Goal: Task Accomplishment & Management: Manage account settings

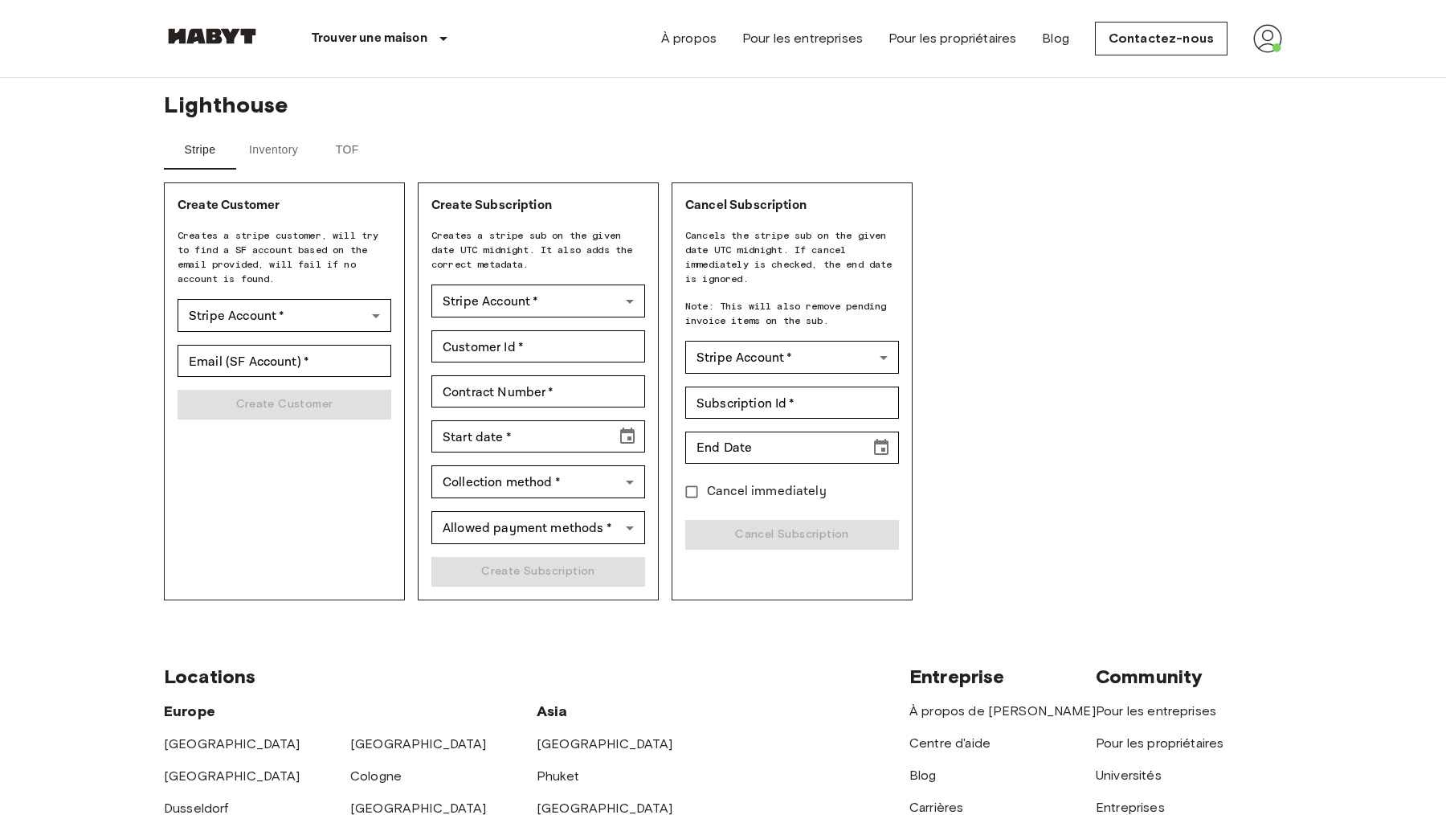
click at [268, 153] on button "Inventory" at bounding box center [273, 150] width 75 height 39
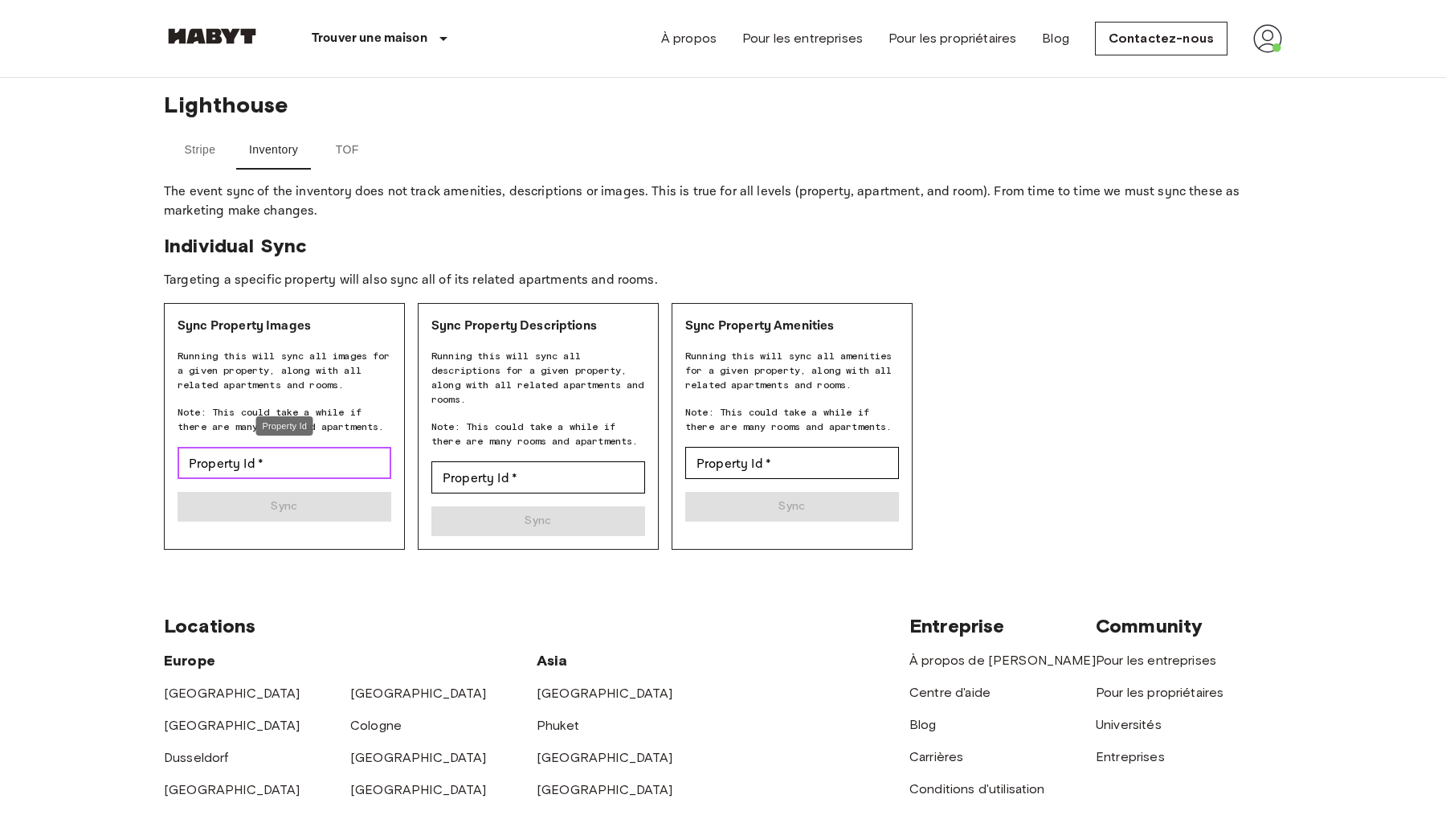
click at [341, 460] on input "Property Id   *" at bounding box center [285, 463] width 214 height 32
paste input "**********"
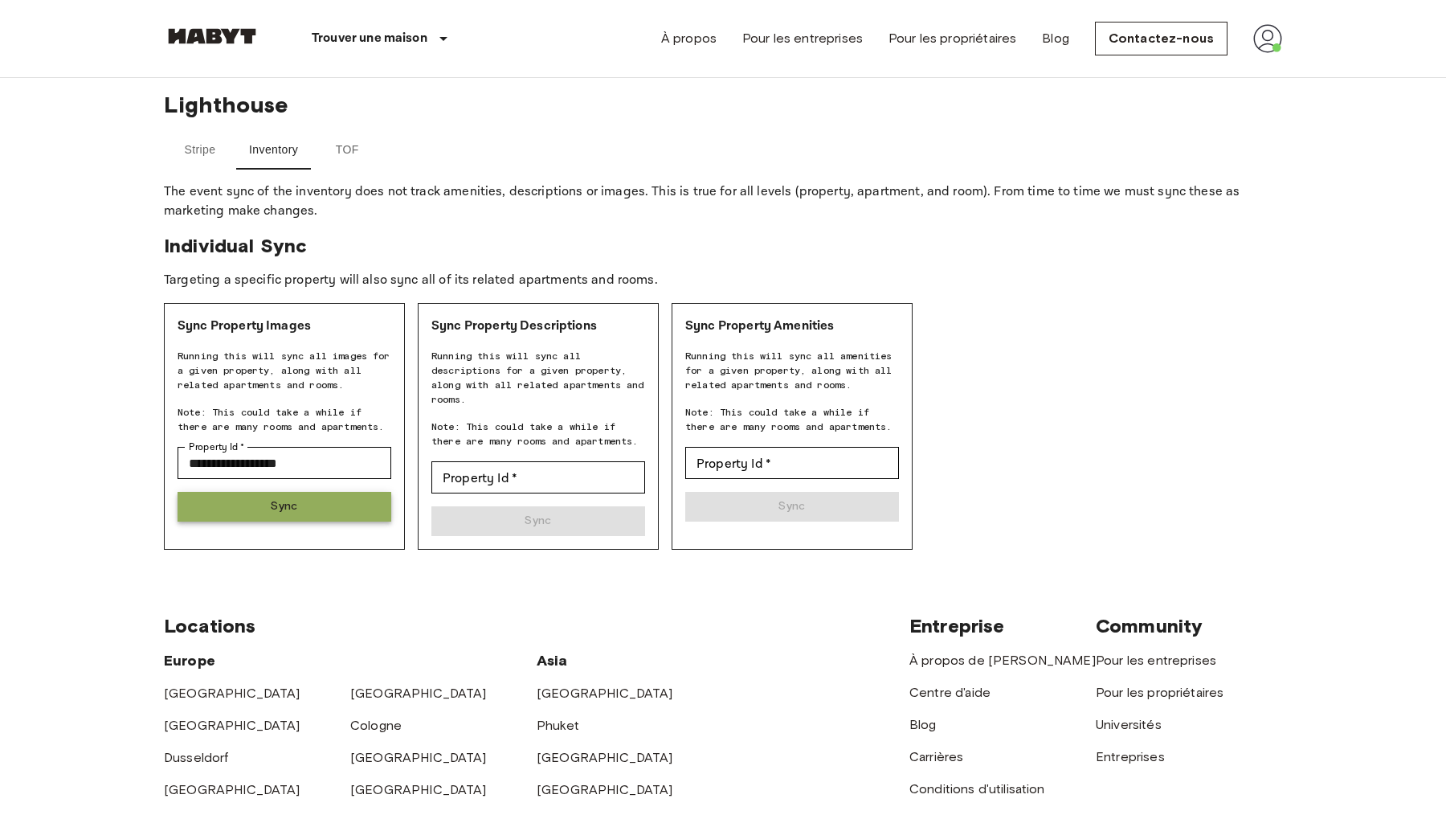
click at [322, 506] on button "Sync" at bounding box center [285, 507] width 214 height 30
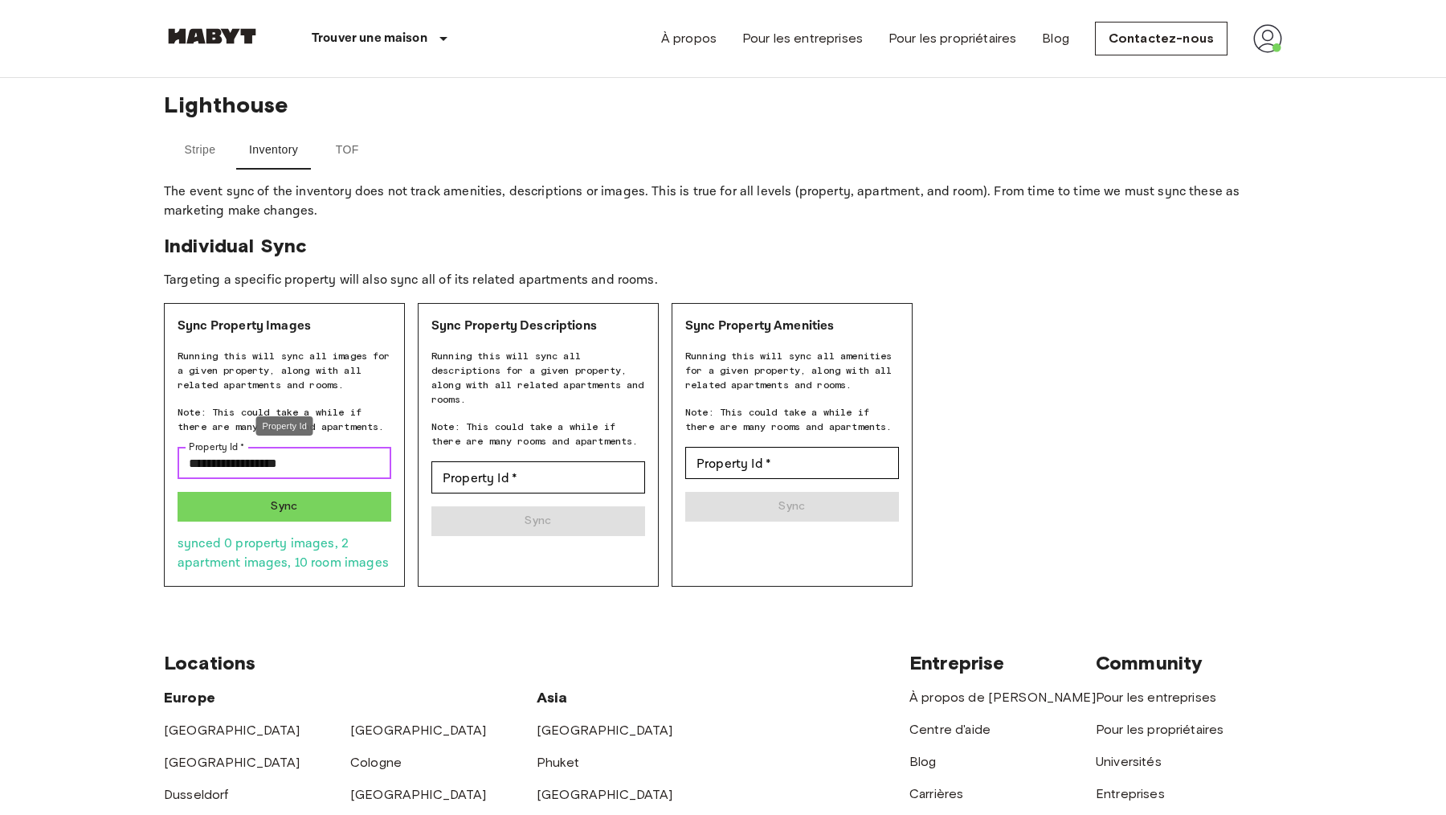
click at [340, 460] on input "**********" at bounding box center [285, 463] width 214 height 32
paste input "Property Id"
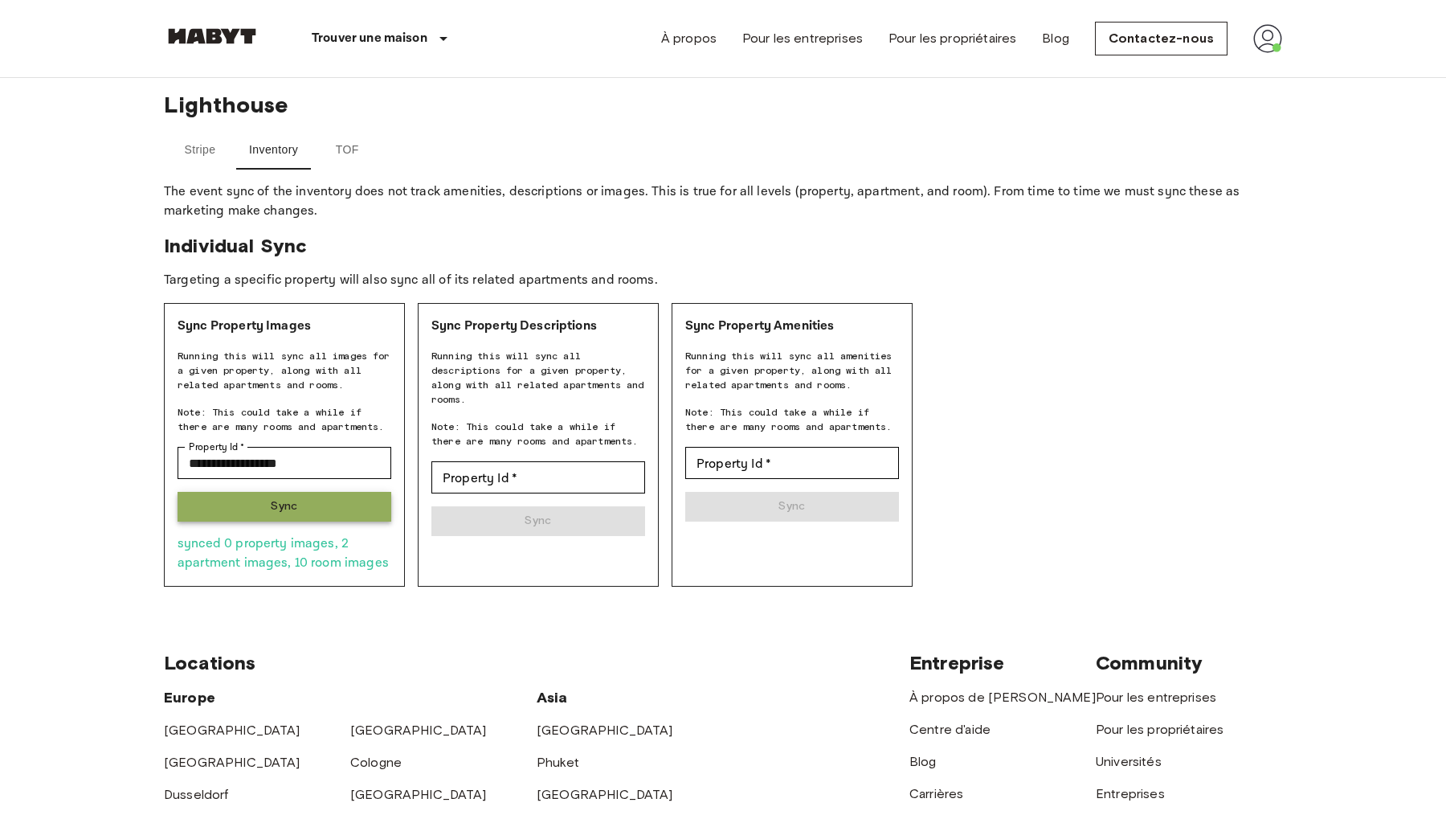
click at [325, 509] on button "Sync" at bounding box center [285, 507] width 214 height 30
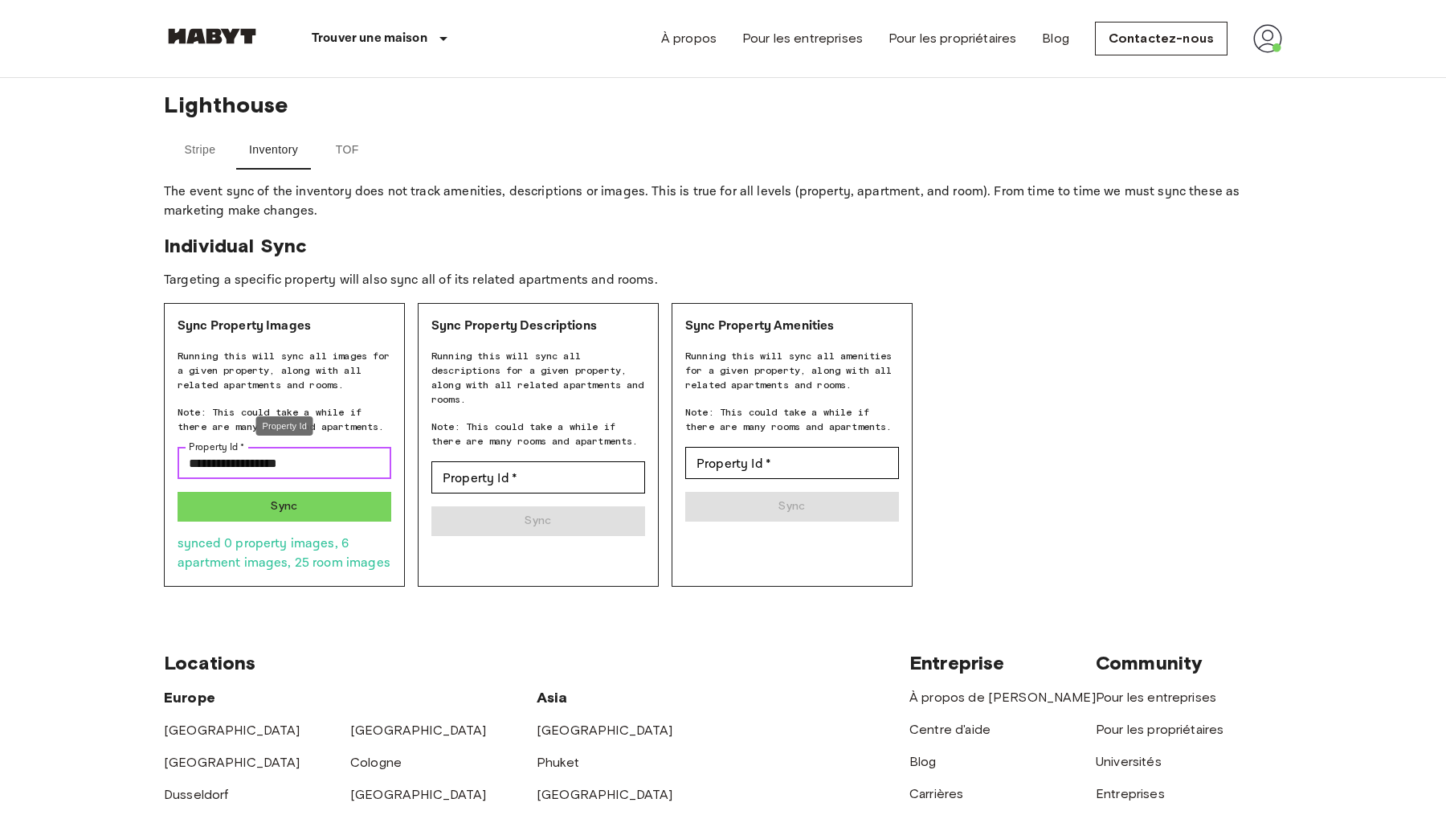
click at [318, 458] on input "**********" at bounding box center [285, 463] width 214 height 32
paste input "Property Id"
type input "**********"
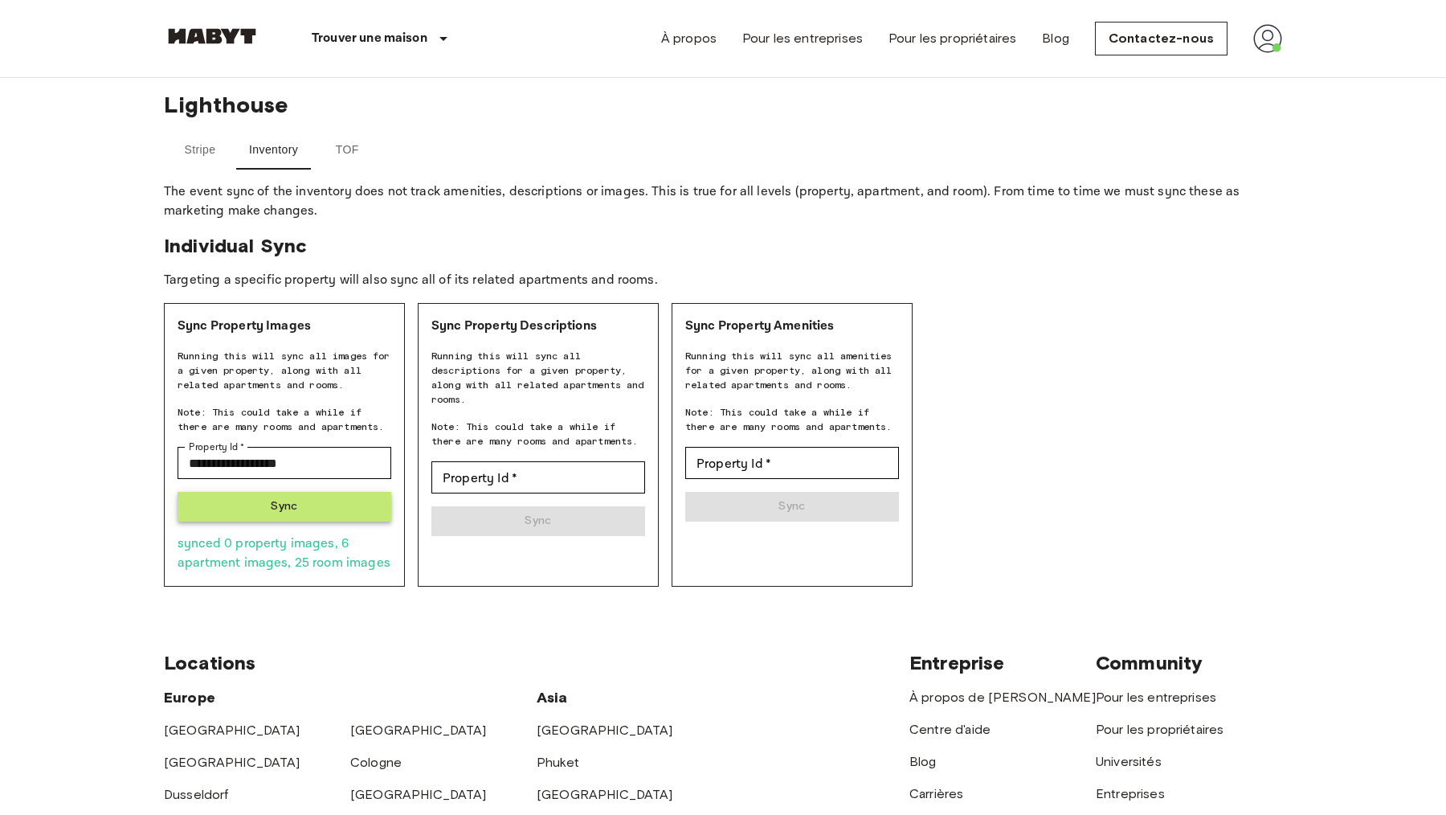
click at [295, 505] on button "Sync" at bounding box center [285, 507] width 214 height 30
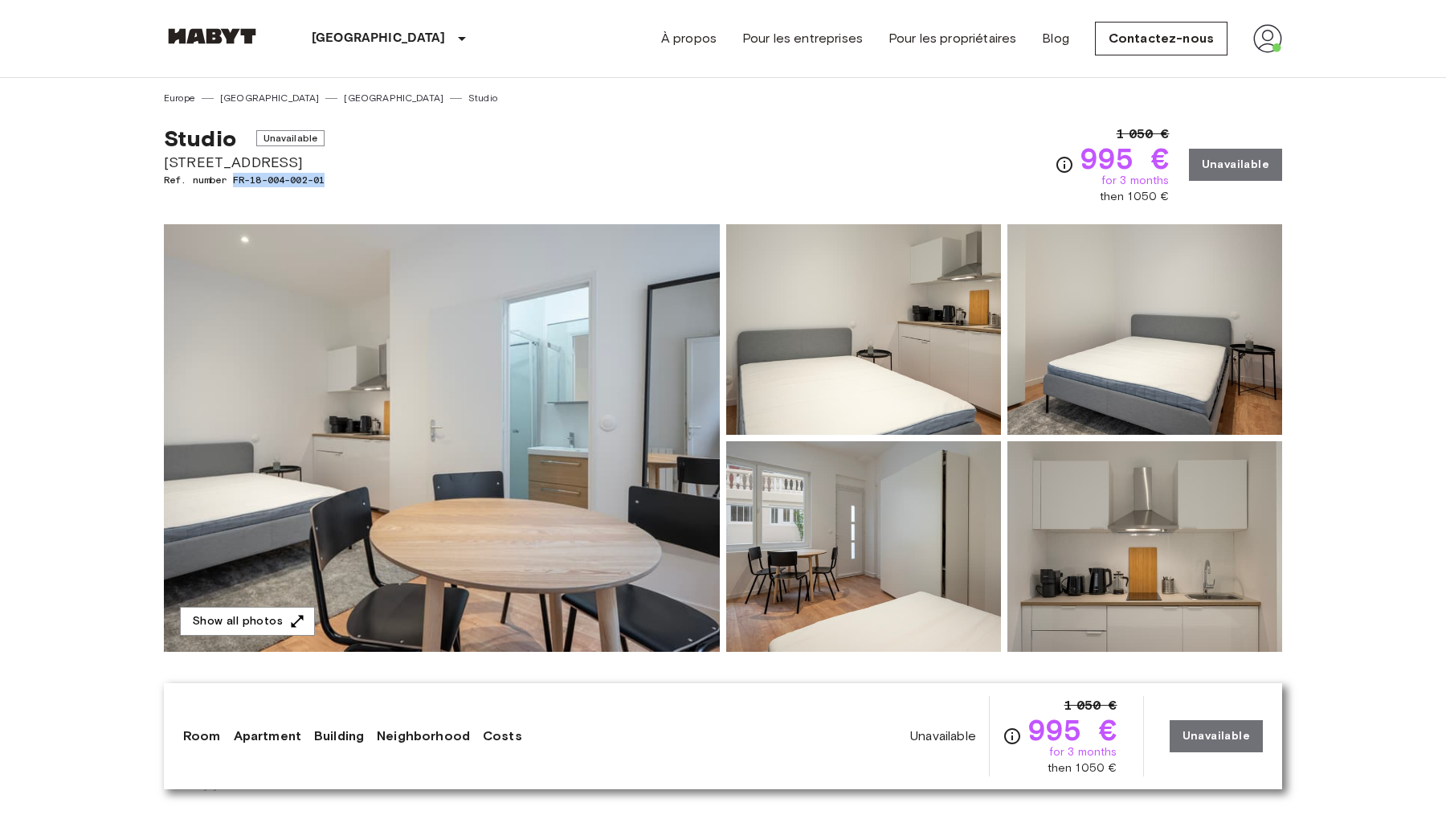
drag, startPoint x: 345, startPoint y: 182, endPoint x: 234, endPoint y: 181, distance: 110.9
click at [234, 181] on span "Ref. number FR-18-004-002-01" at bounding box center [244, 180] width 161 height 14
copy span "FR-18-004-002-01"
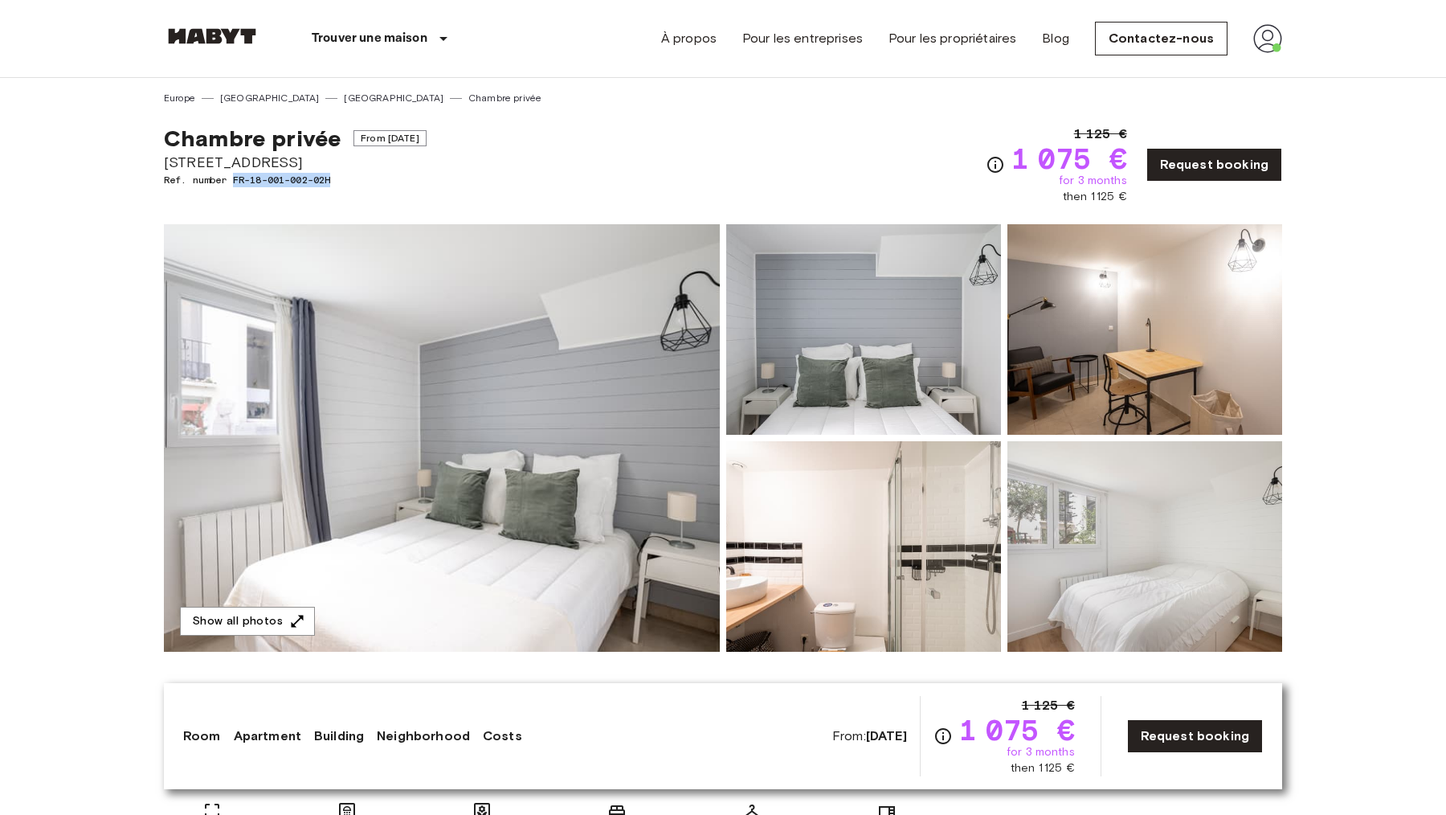
drag, startPoint x: 361, startPoint y: 186, endPoint x: 235, endPoint y: 186, distance: 125.3
click at [235, 186] on span "Ref. number FR-18-001-002-02H" at bounding box center [295, 180] width 263 height 14
copy span "FR-18-001-002-02H"
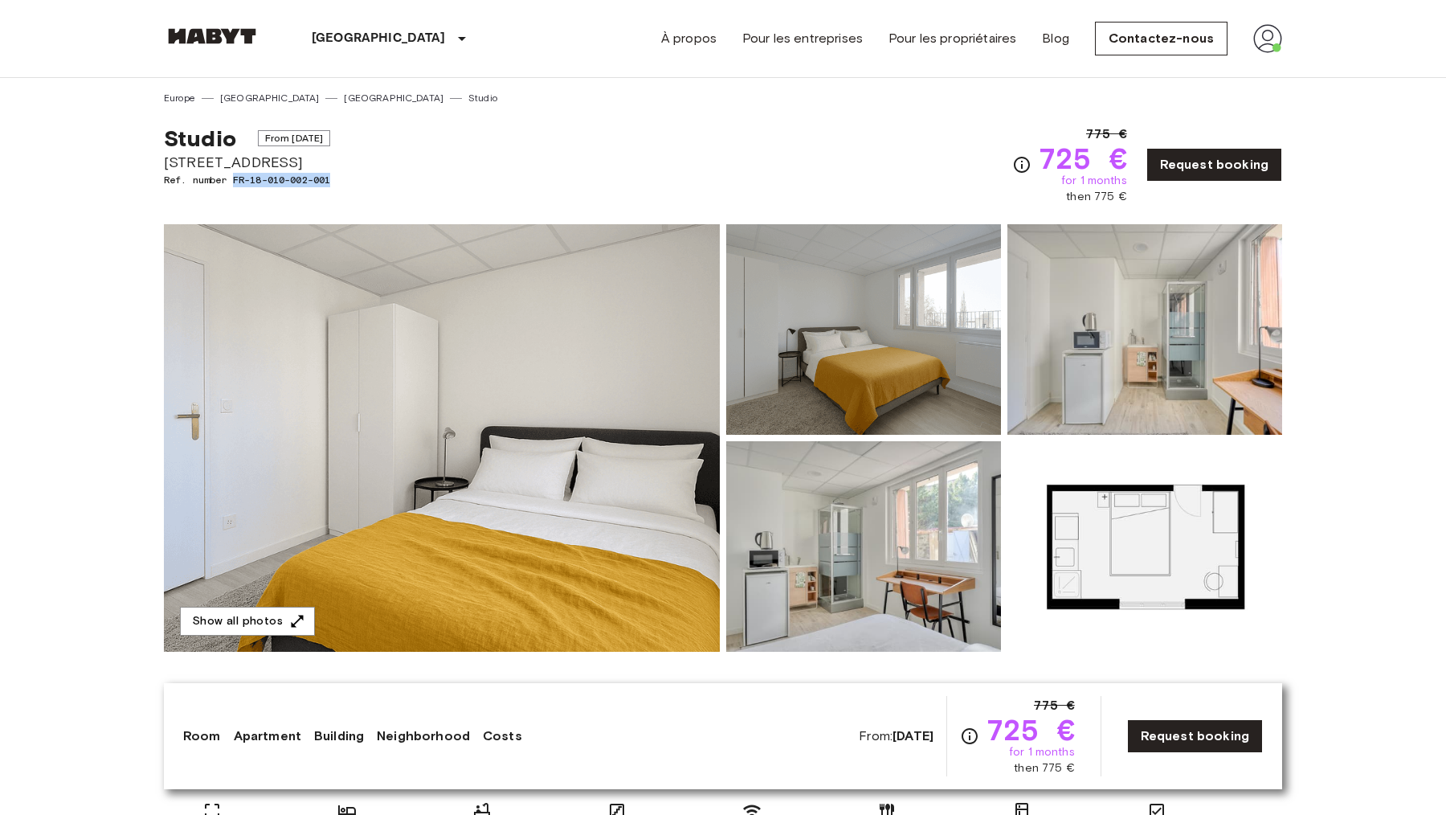
drag, startPoint x: 356, startPoint y: 182, endPoint x: 237, endPoint y: 183, distance: 118.9
click at [237, 183] on span "Ref. number FR-18-010-002-001" at bounding box center [247, 180] width 166 height 14
copy span "FR-18-010-002-001"
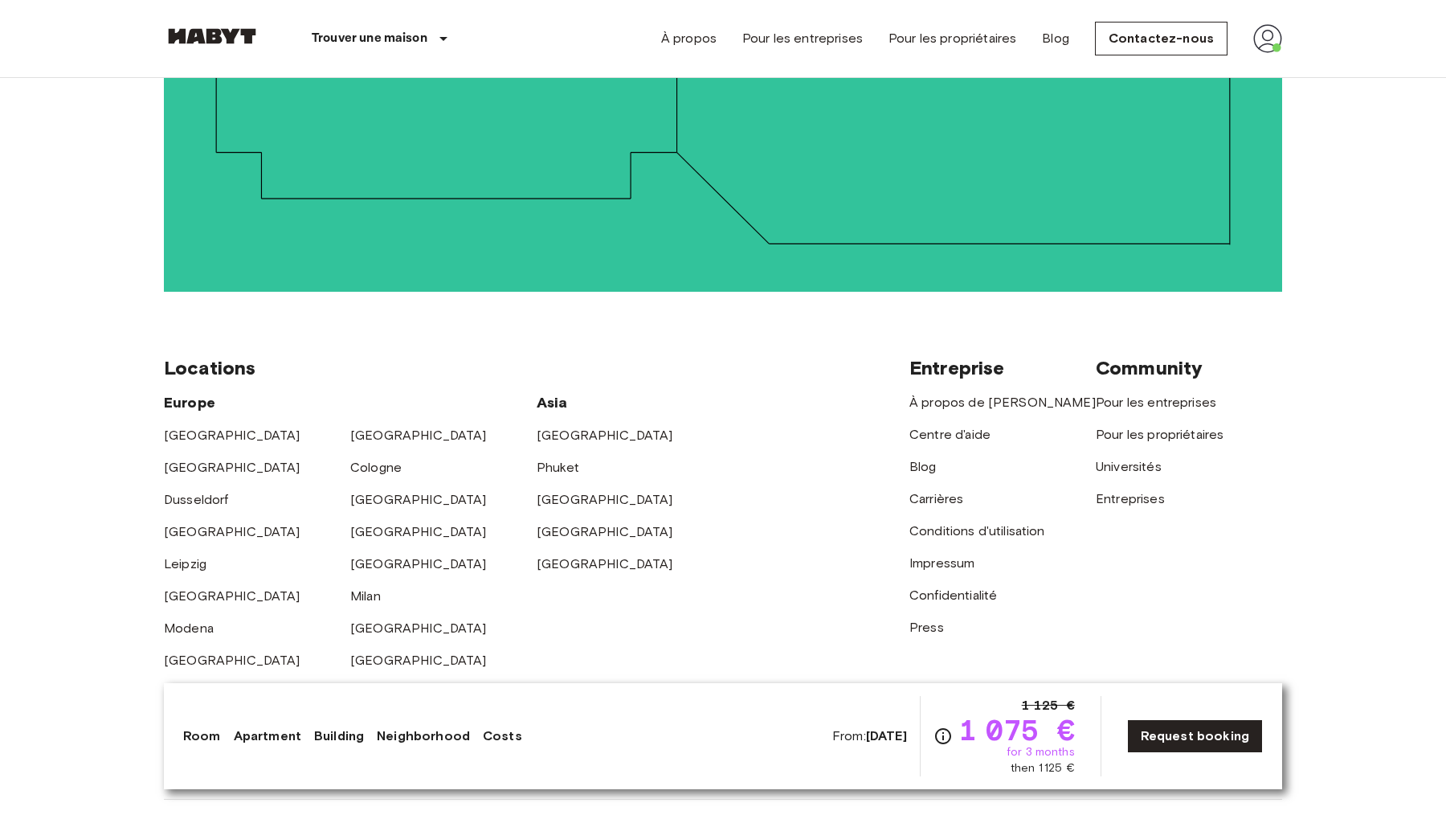
scroll to position [3833, 0]
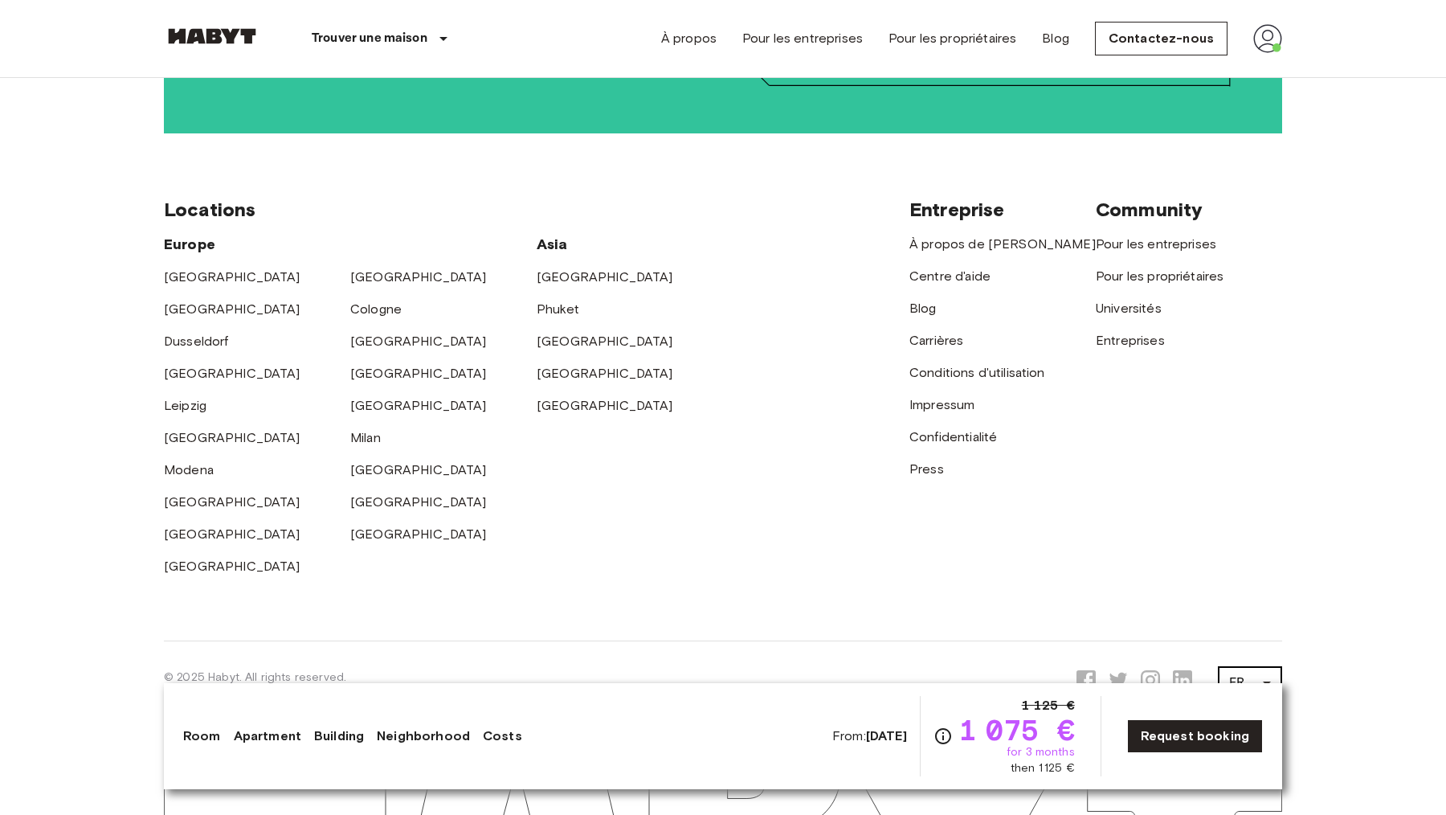
click at [1240, 636] on li "EN" at bounding box center [1250, 636] width 64 height 29
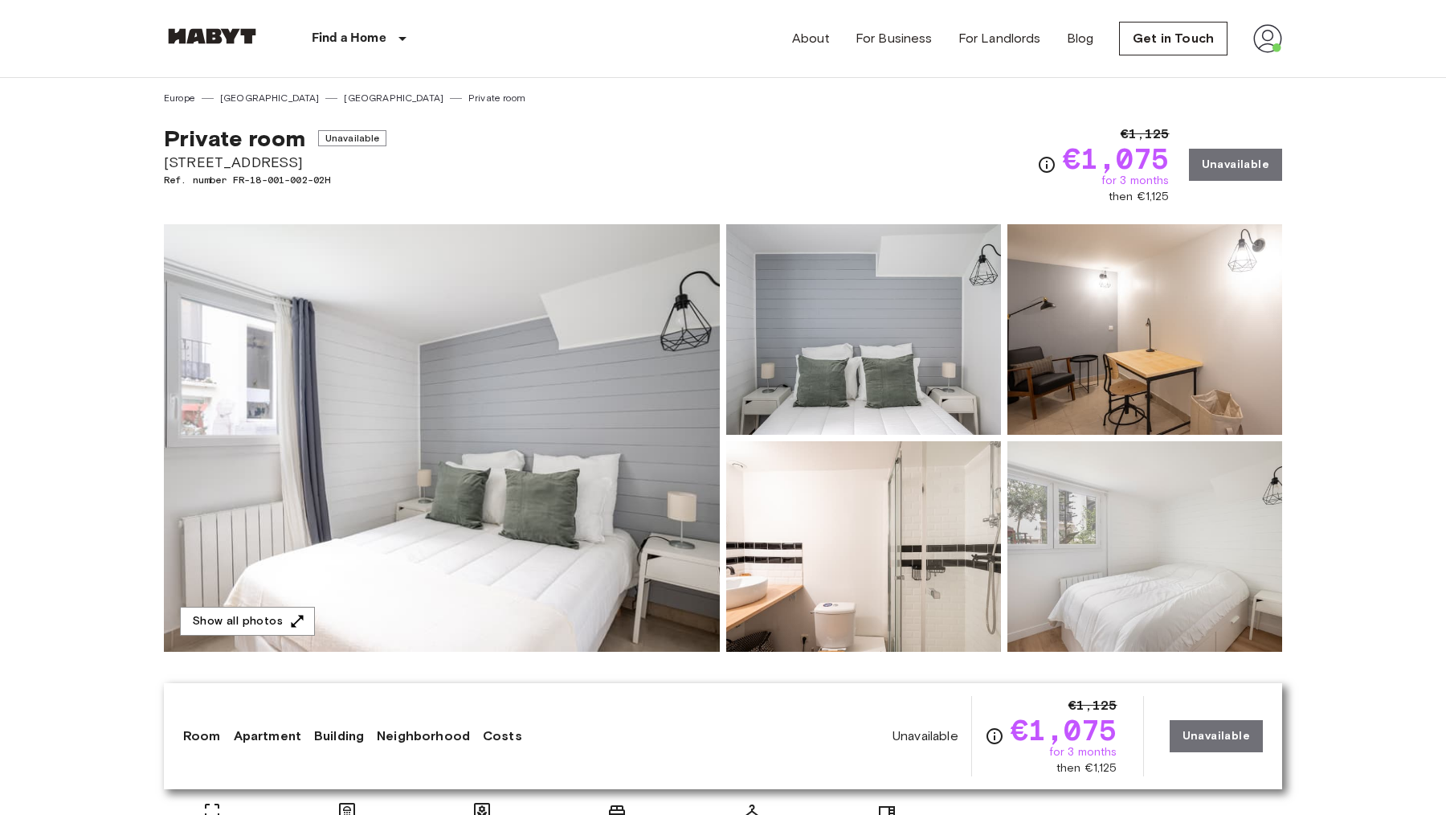
click at [1287, 32] on nav "Find a Home Europe Amsterdam Berlin Brussels Cologne Dusseldorf Frankfurt Graz …" at bounding box center [723, 38] width 1157 height 77
click at [1269, 39] on img at bounding box center [1267, 38] width 29 height 29
click at [1269, 67] on li "Profile" at bounding box center [1333, 67] width 161 height 29
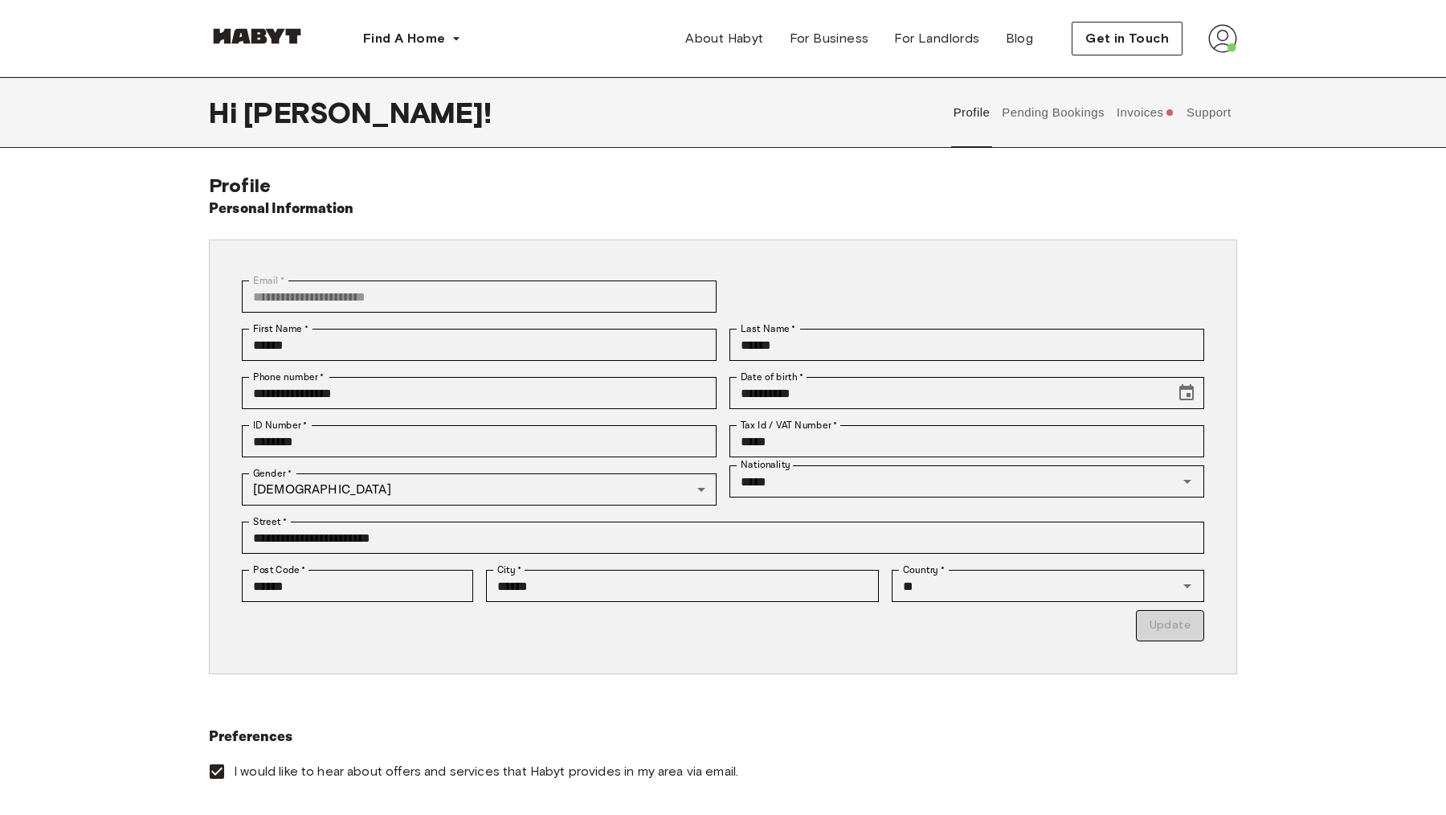
click at [1071, 116] on button "Pending Bookings" at bounding box center [1053, 112] width 107 height 71
